Goal: Information Seeking & Learning: Learn about a topic

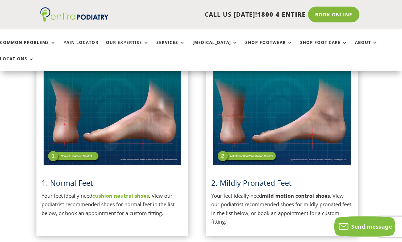
scroll to position [165, 4]
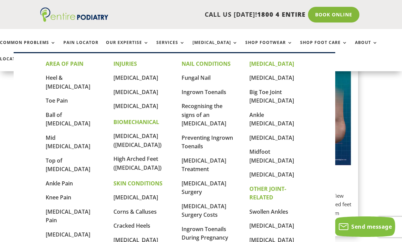
click at [80, 79] on link "Heel & [MEDICAL_DATA]" at bounding box center [68, 82] width 45 height 16
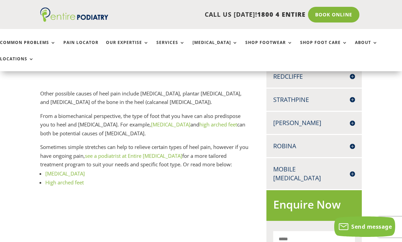
scroll to position [289, 0]
click at [62, 170] on link "[MEDICAL_DATA]" at bounding box center [65, 173] width 40 height 7
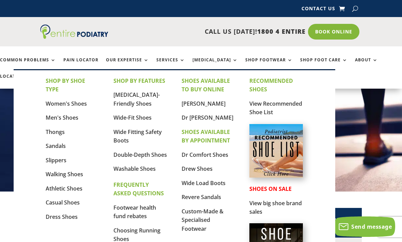
click at [73, 172] on link "Walking Shoes" at bounding box center [64, 173] width 37 height 7
